Goal: Check status: Check status

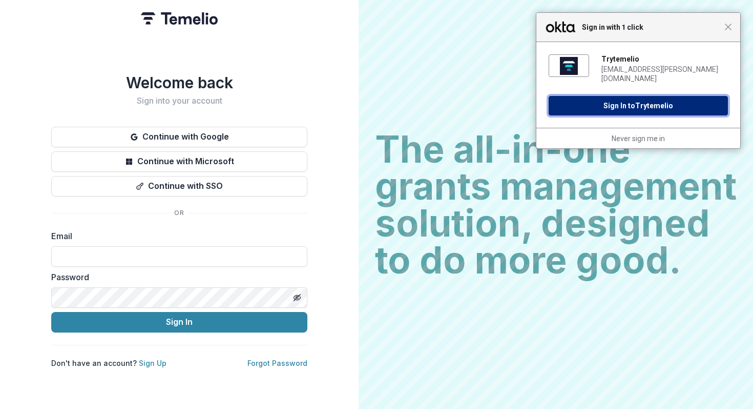
click at [646, 101] on span "Trytemelio" at bounding box center [655, 105] width 38 height 8
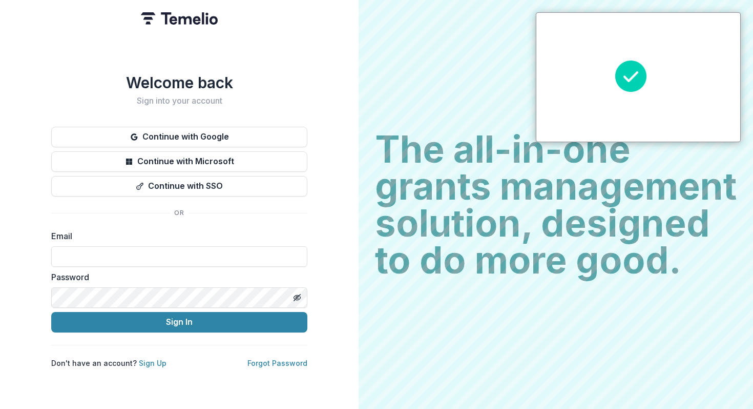
type input "**********"
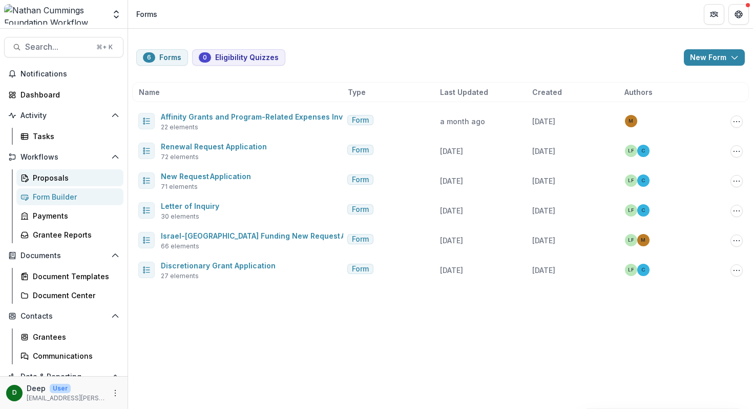
click at [48, 178] on div "Proposals" at bounding box center [74, 177] width 83 height 11
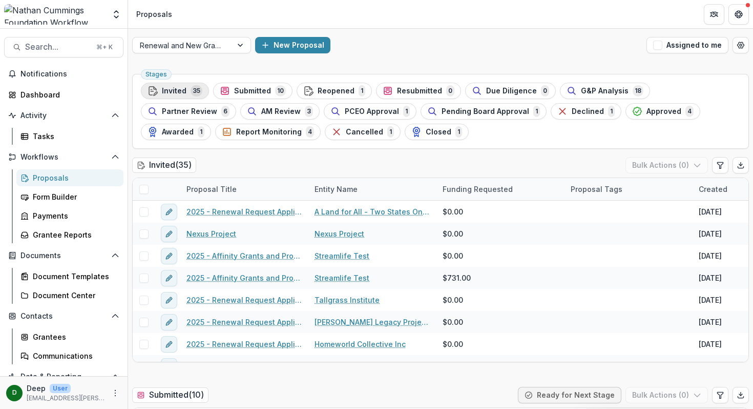
click at [183, 89] on span "Invited" at bounding box center [174, 91] width 25 height 9
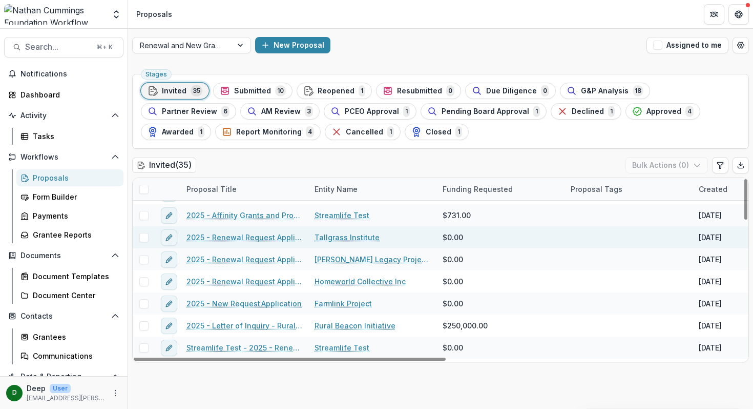
scroll to position [73, 0]
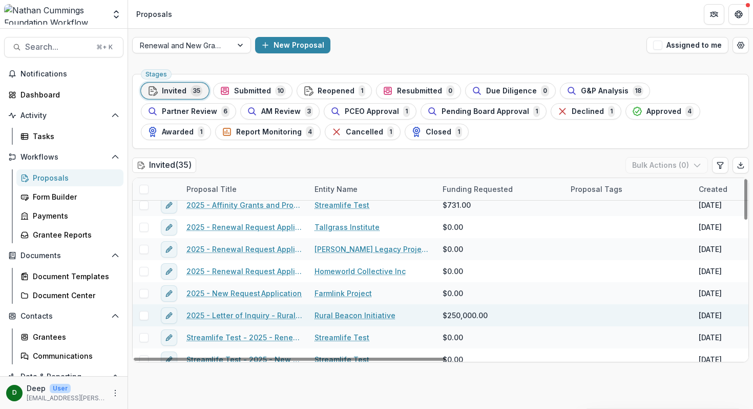
click at [252, 316] on link "2025 - Letter of Inquiry - Rural Beacon" at bounding box center [245, 315] width 116 height 11
